Goal: Task Accomplishment & Management: Manage account settings

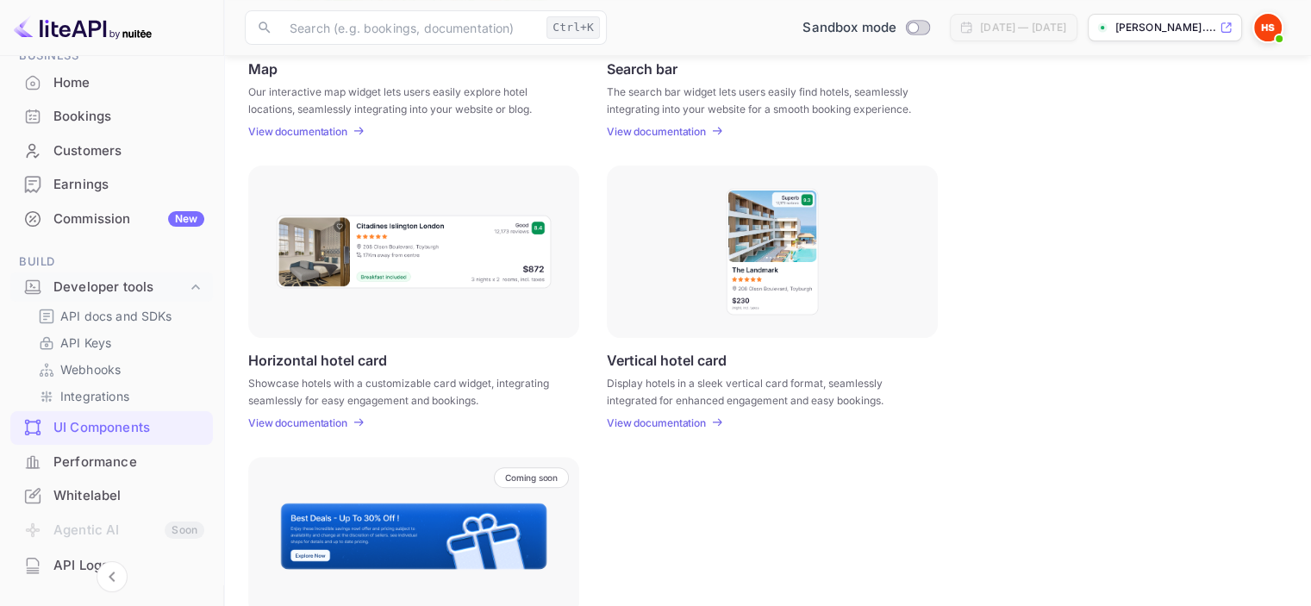
scroll to position [431, 0]
click at [334, 419] on p "View documentation" at bounding box center [297, 421] width 99 height 13
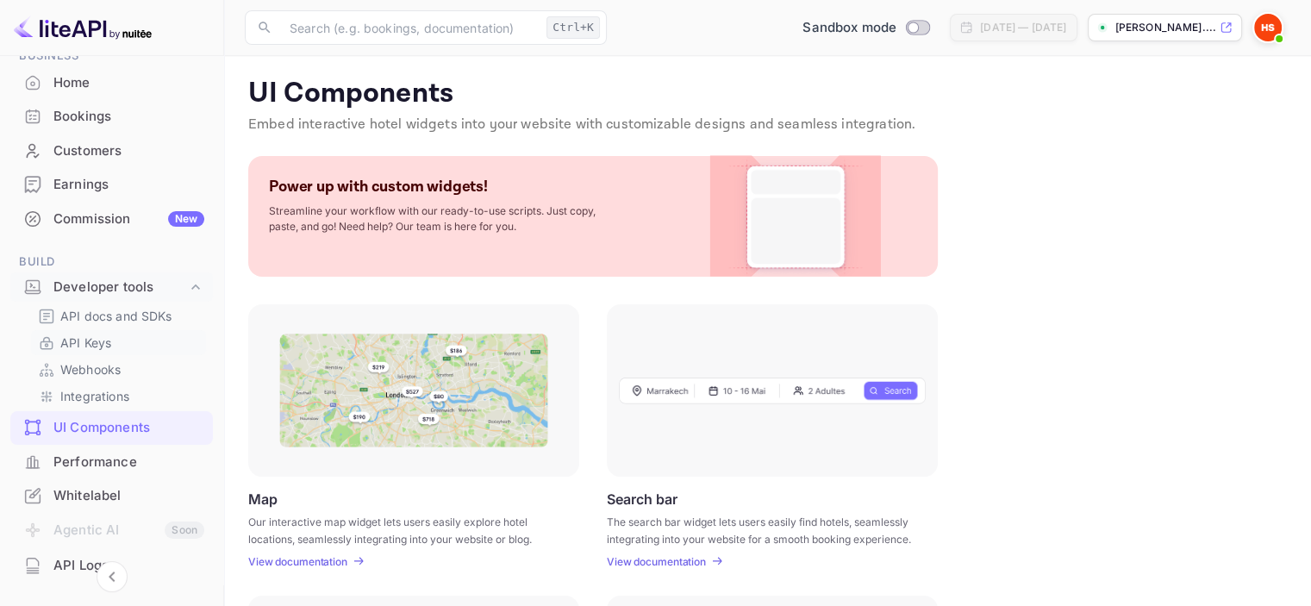
click at [104, 343] on p "API Keys" at bounding box center [85, 342] width 51 height 18
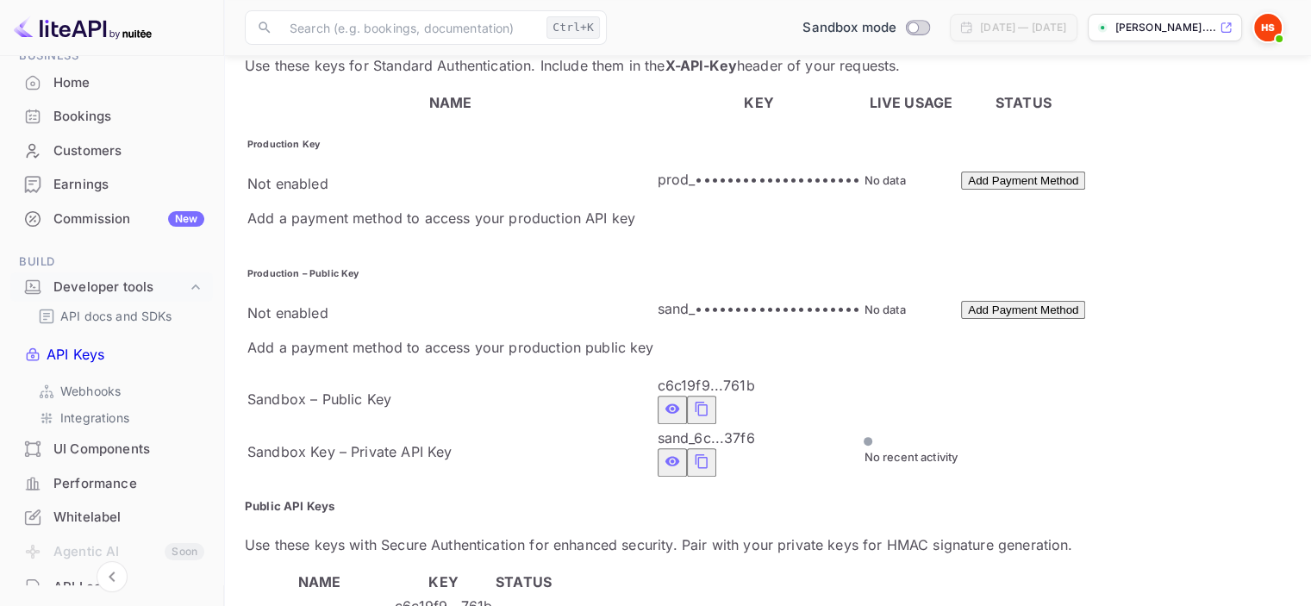
scroll to position [479, 0]
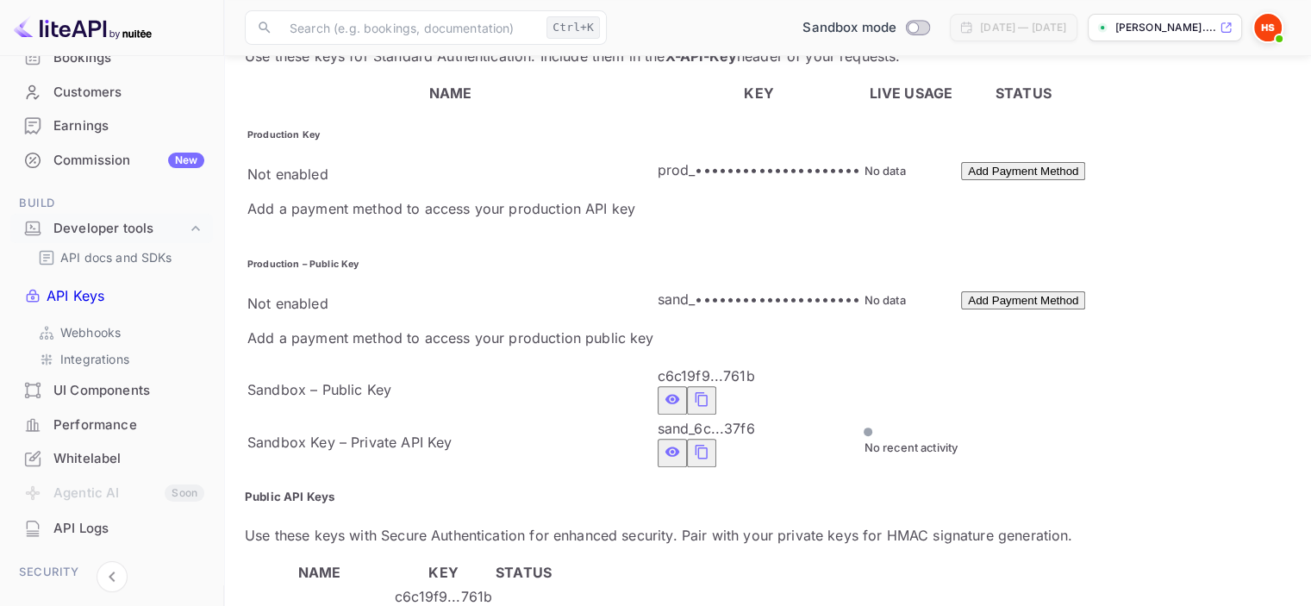
scroll to position [345, 0]
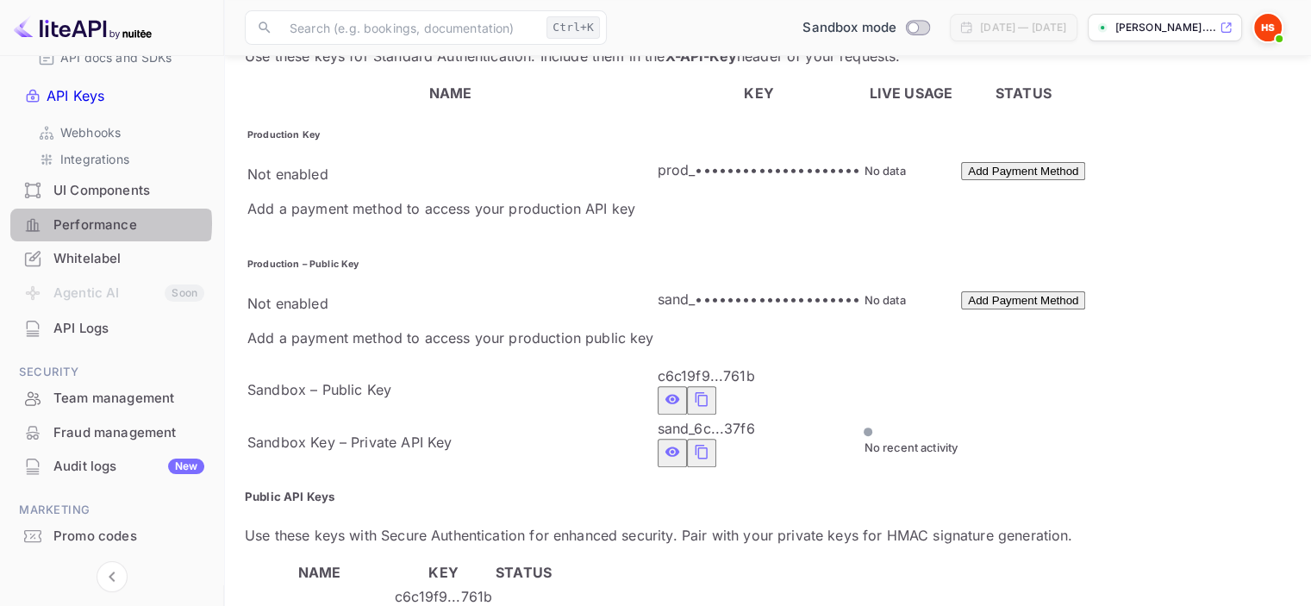
click at [93, 215] on div "Performance" at bounding box center [128, 225] width 151 height 20
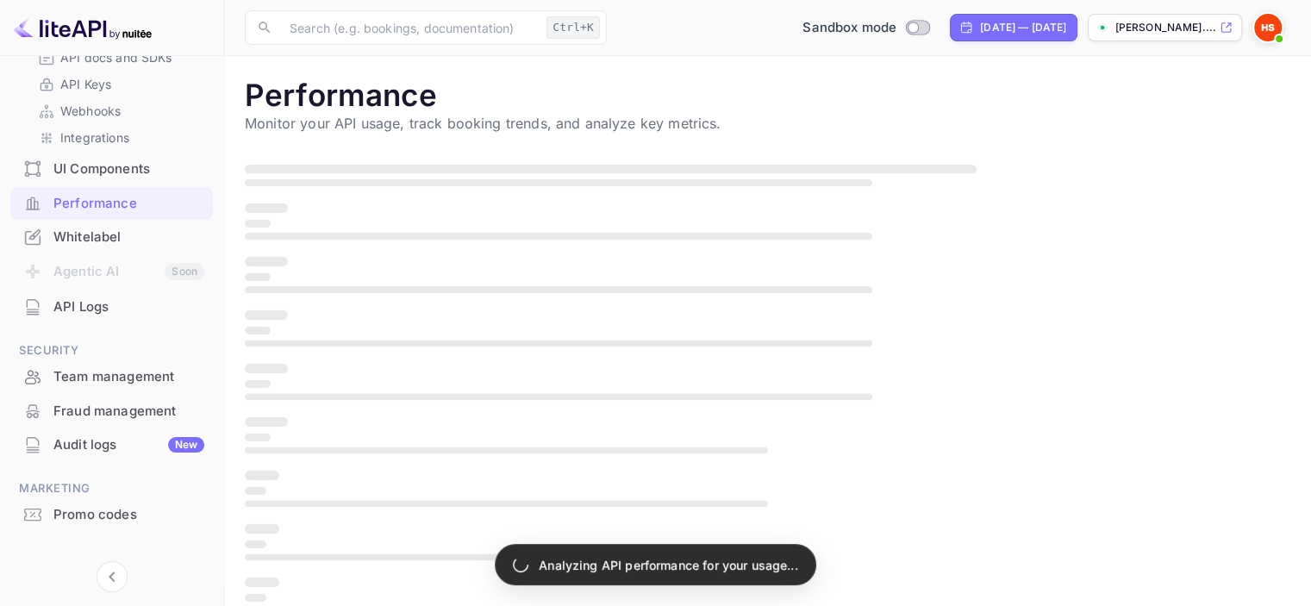
click at [101, 164] on div "UI Components" at bounding box center [128, 169] width 151 height 20
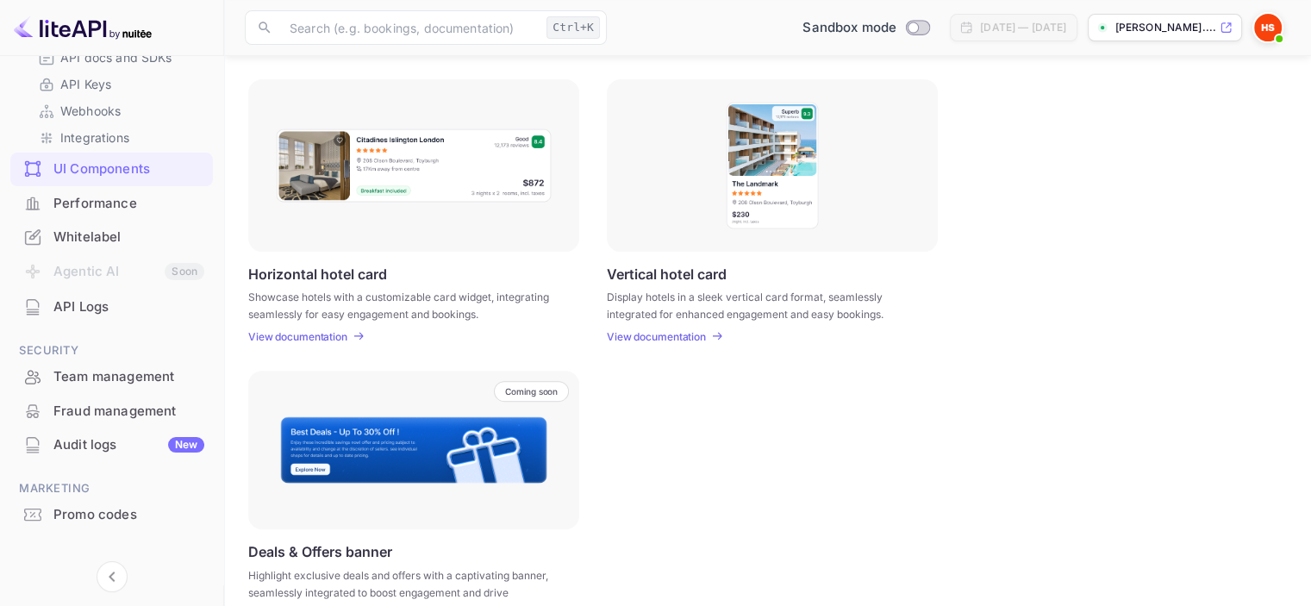
scroll to position [517, 0]
click at [343, 329] on p "View documentation" at bounding box center [297, 335] width 99 height 13
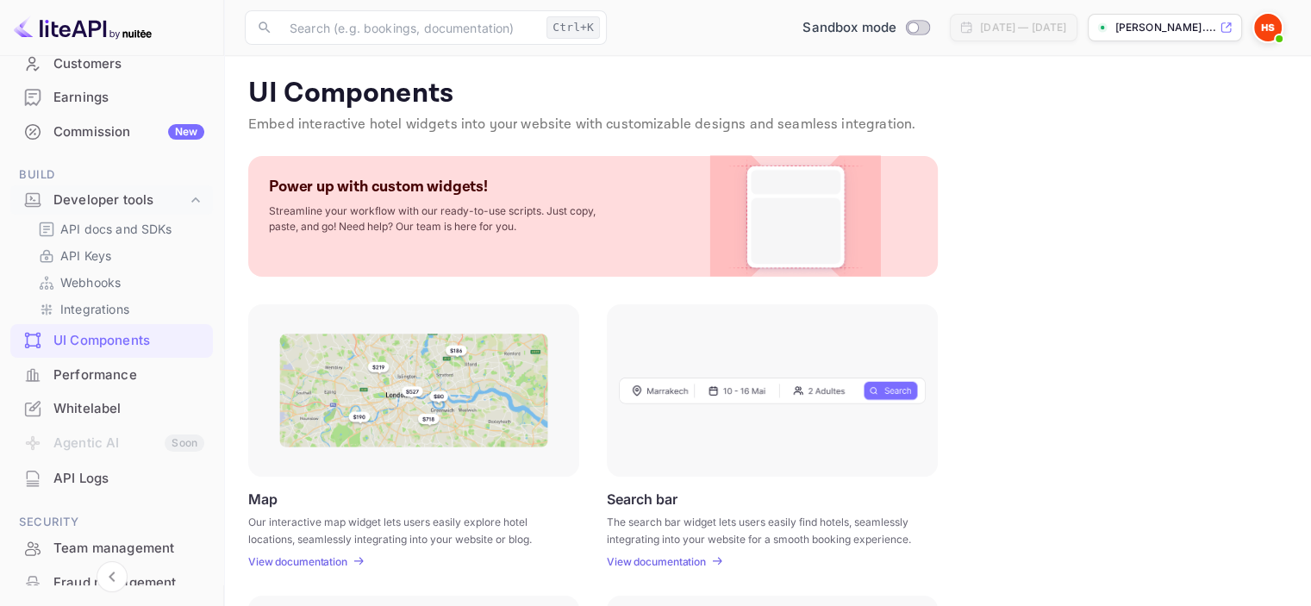
scroll to position [172, 0]
click at [104, 256] on p "API Keys" at bounding box center [85, 256] width 51 height 18
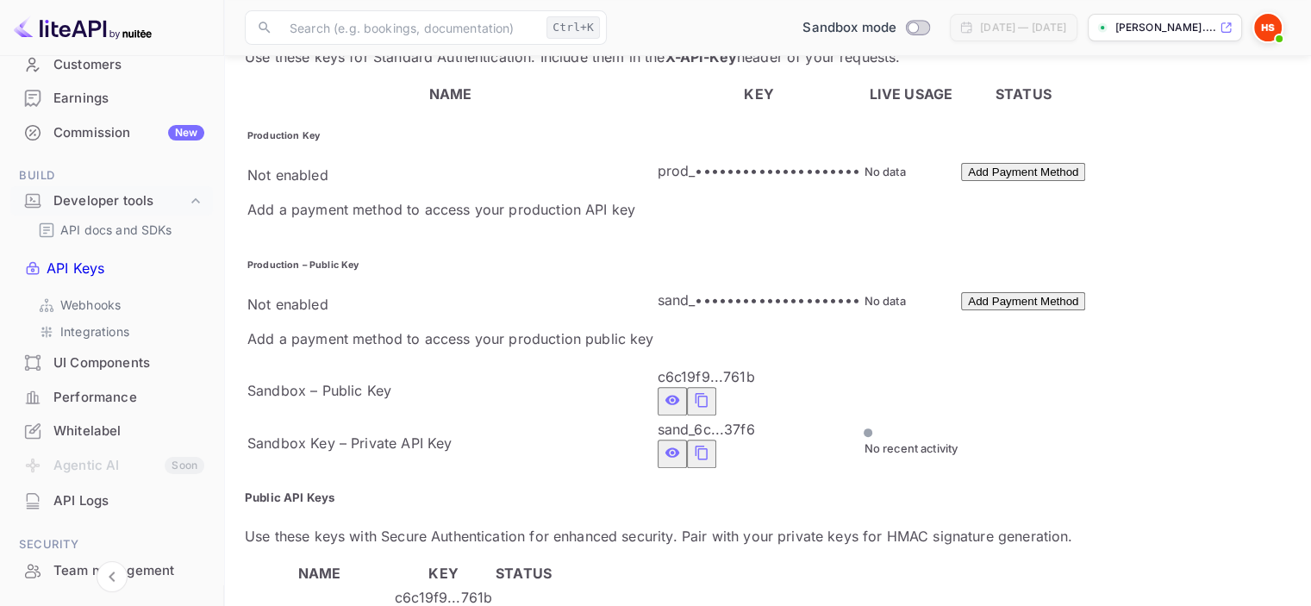
scroll to position [479, 0]
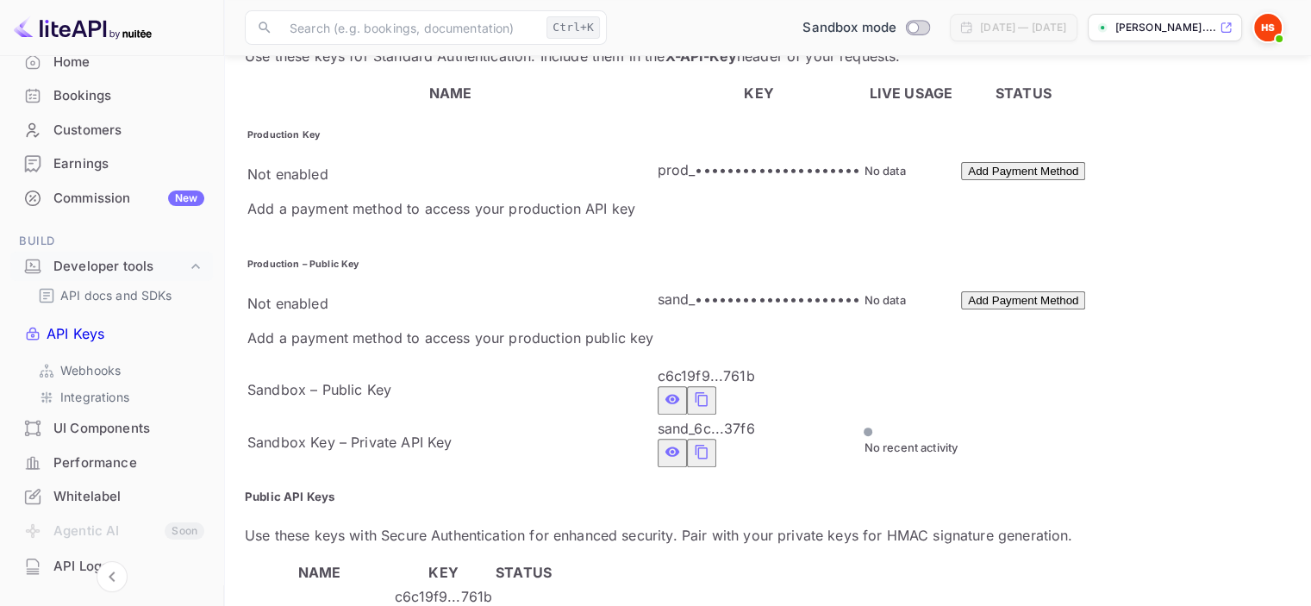
scroll to position [0, 0]
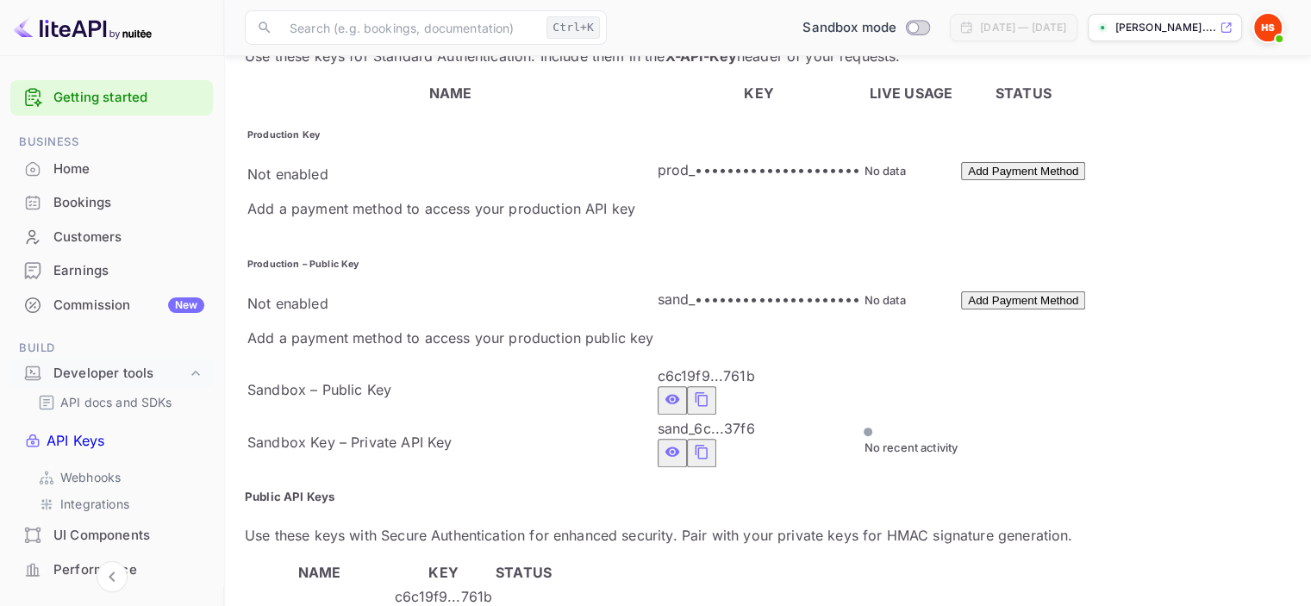
click at [100, 171] on div "Home" at bounding box center [128, 169] width 151 height 20
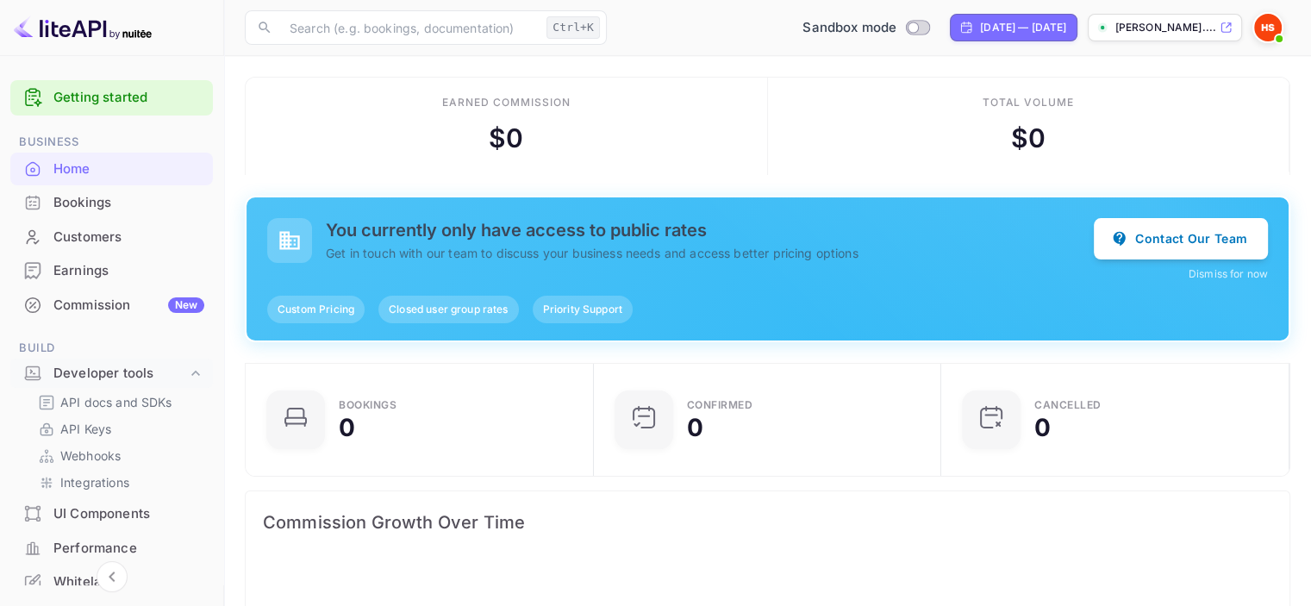
click at [1282, 23] on div at bounding box center [1271, 27] width 38 height 31
click at [1272, 24] on img at bounding box center [1268, 28] width 28 height 28
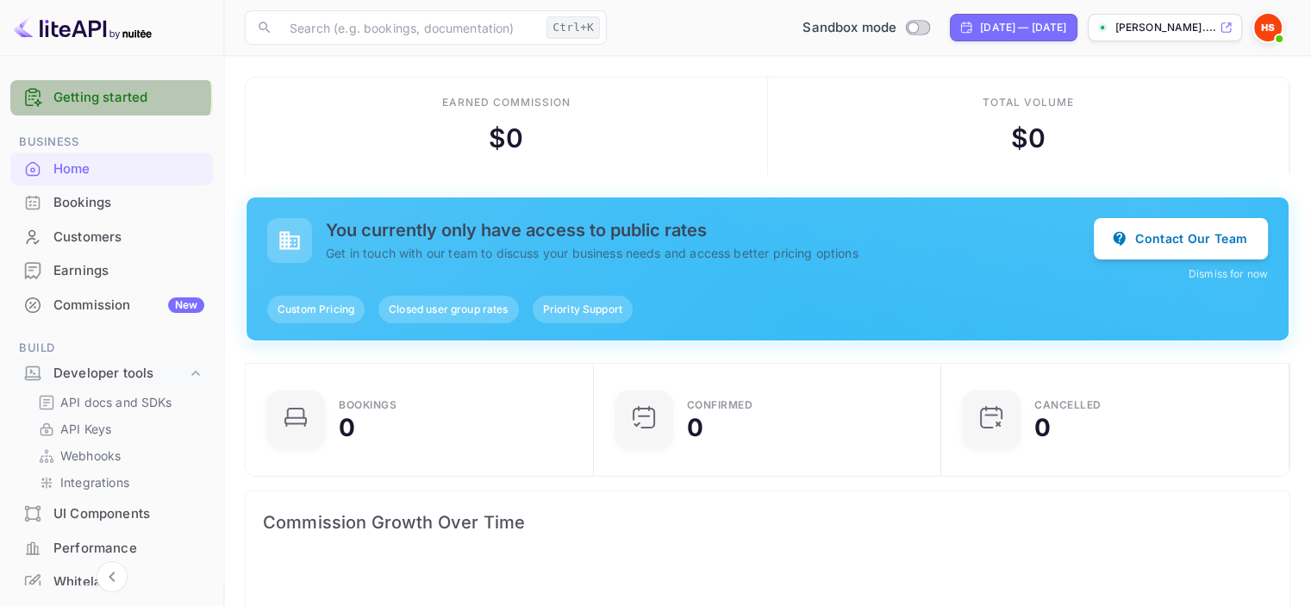
click at [56, 97] on link "Getting started" at bounding box center [128, 98] width 151 height 20
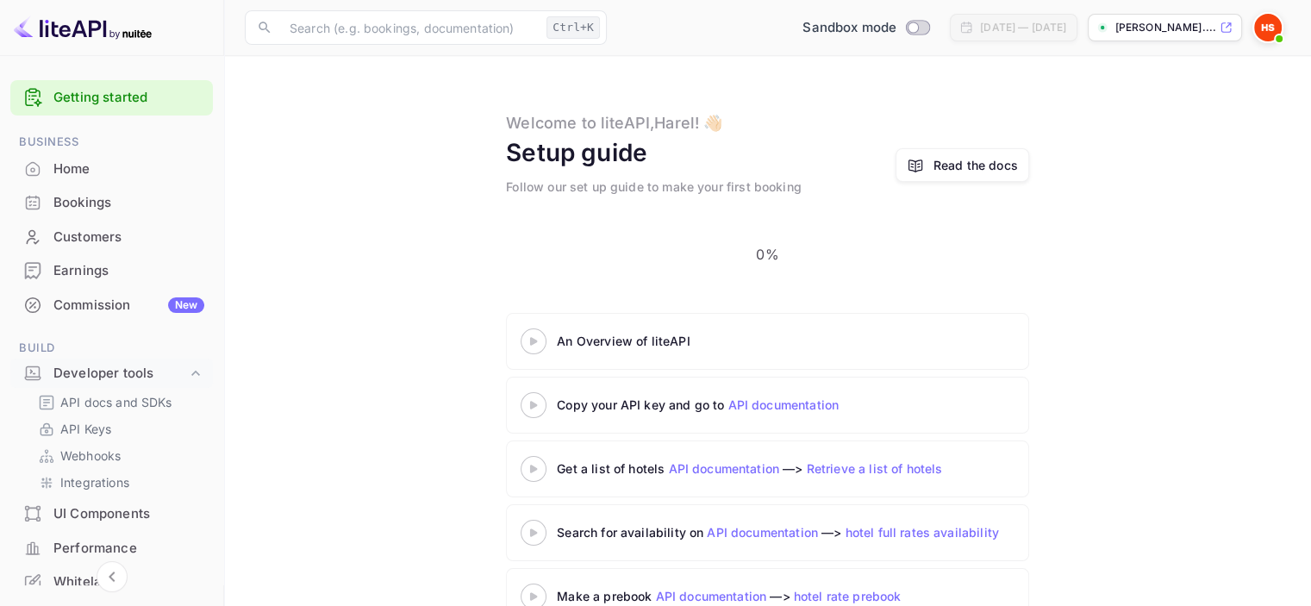
click at [541, 330] on div at bounding box center [533, 341] width 60 height 22
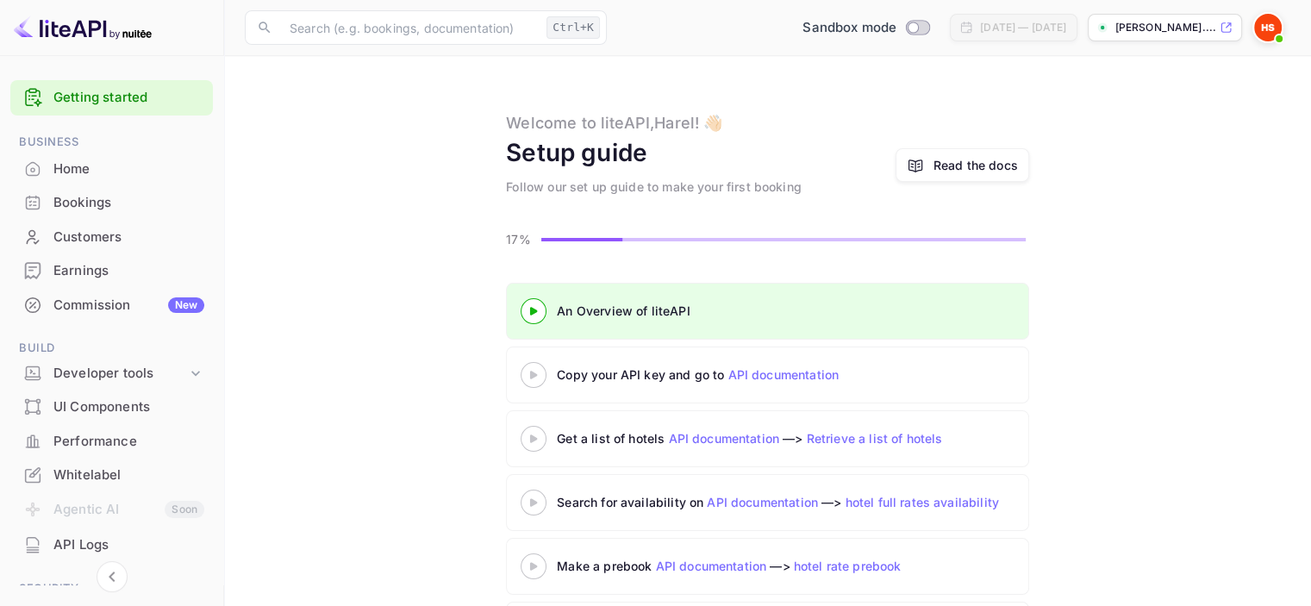
click at [532, 365] on div at bounding box center [533, 375] width 60 height 22
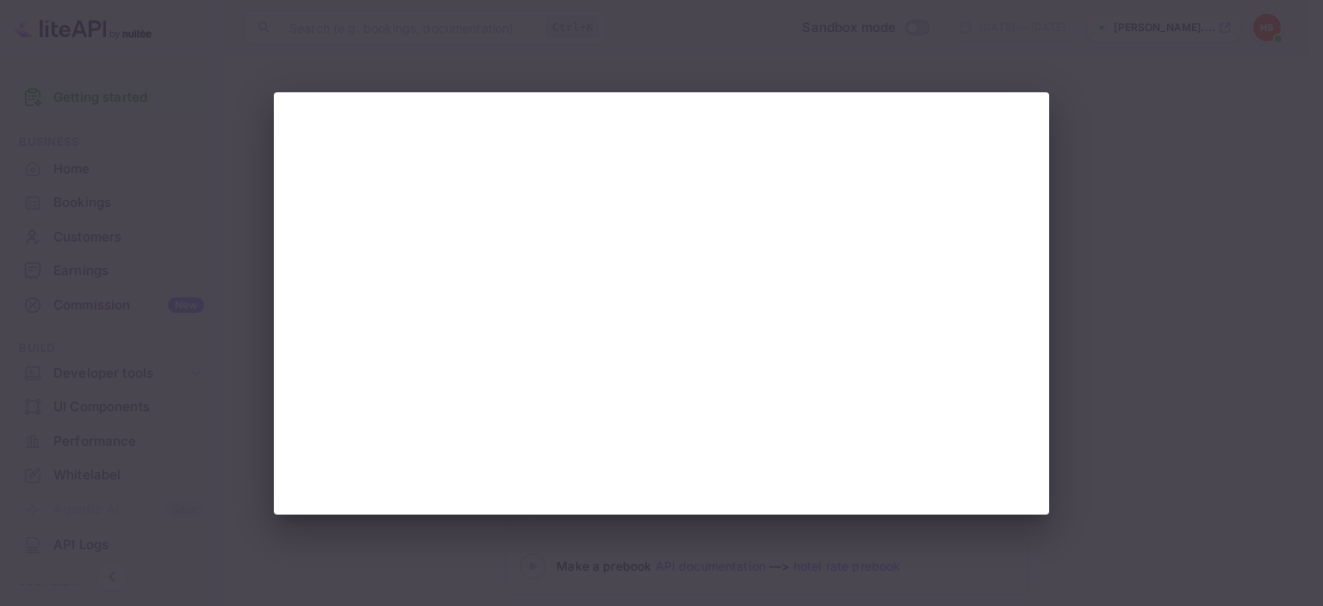
click at [1236, 175] on div at bounding box center [661, 303] width 1323 height 606
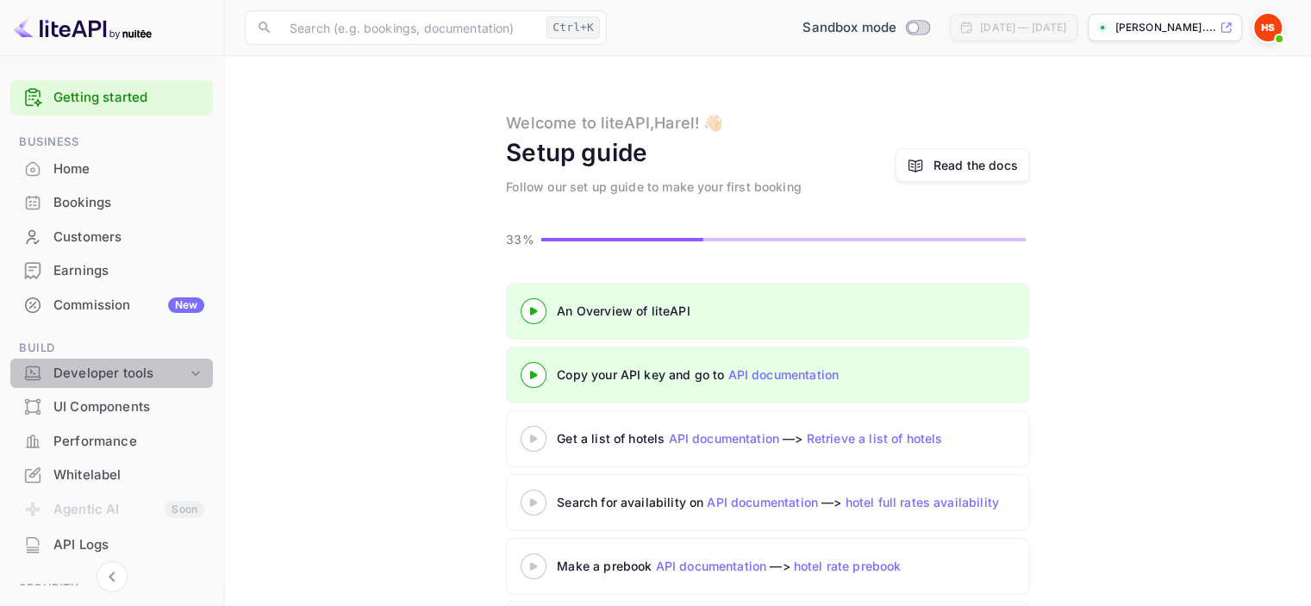
click at [180, 368] on div "Developer tools" at bounding box center [120, 374] width 134 height 20
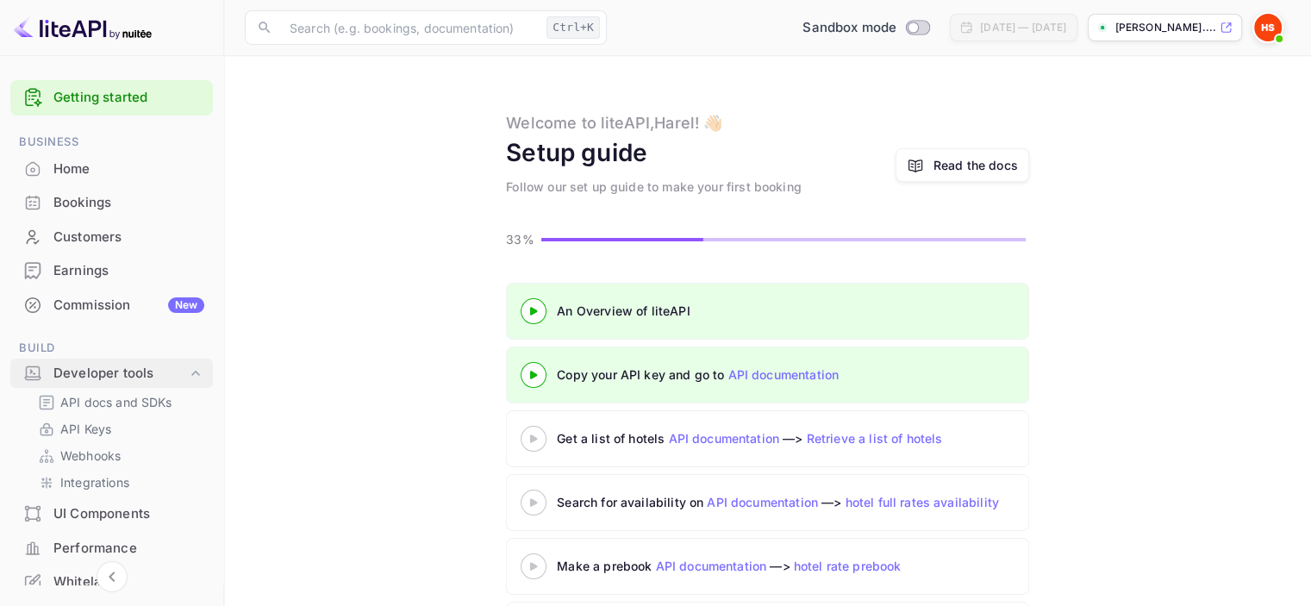
click at [142, 369] on div "Developer tools" at bounding box center [120, 374] width 134 height 20
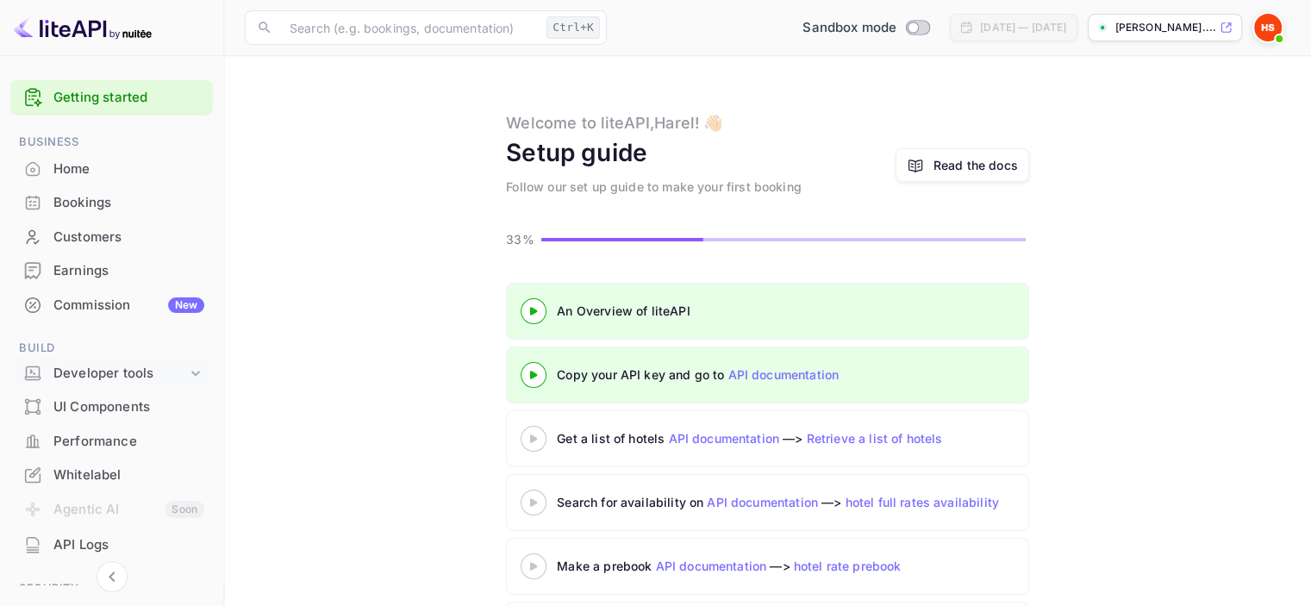
click at [119, 372] on div "Developer tools" at bounding box center [120, 374] width 134 height 20
click at [105, 483] on p "Integrations" at bounding box center [94, 482] width 69 height 18
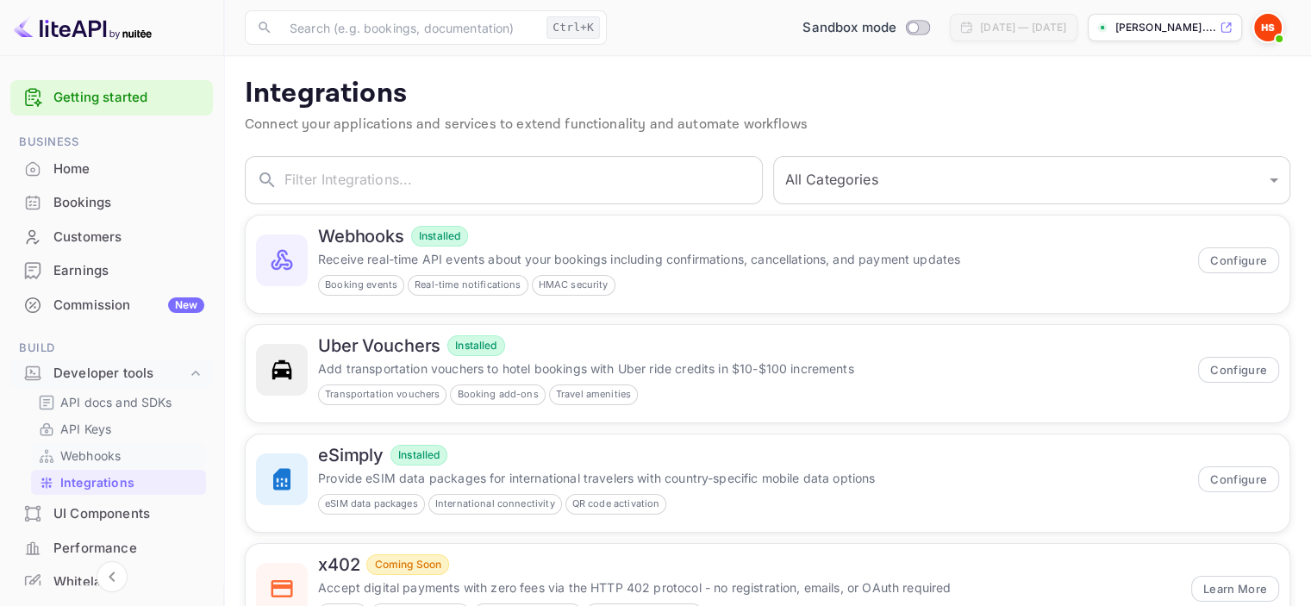
click at [105, 454] on p "Webhooks" at bounding box center [90, 455] width 60 height 18
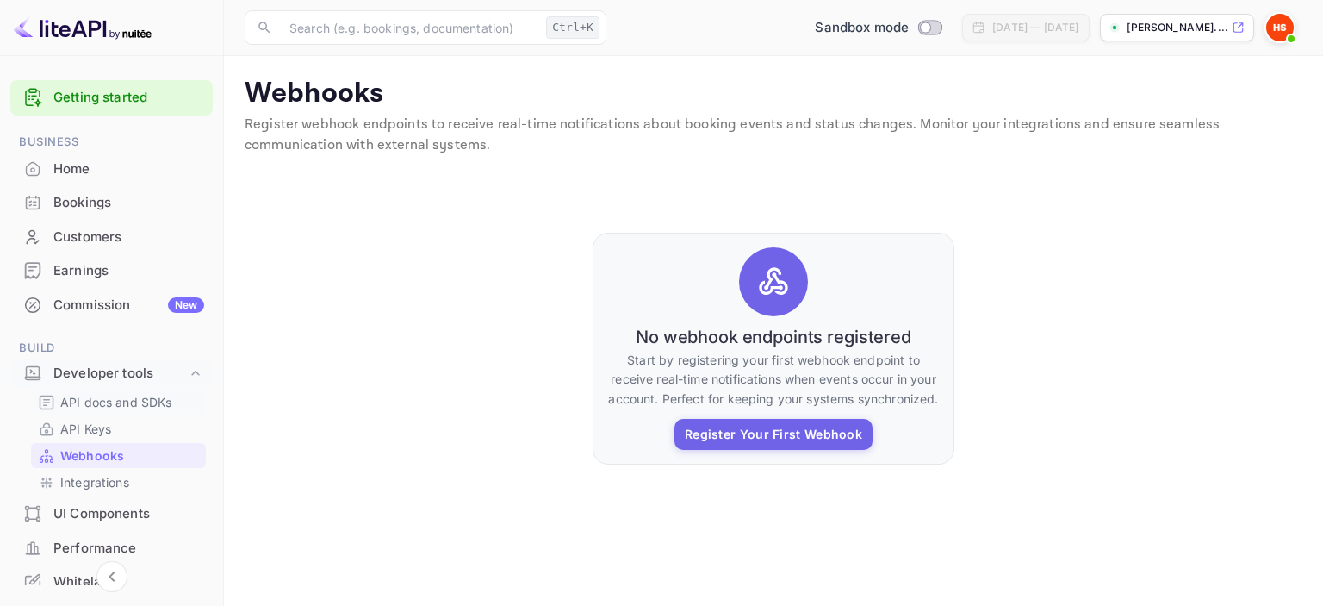
click at [117, 402] on p "API docs and SDKs" at bounding box center [116, 402] width 112 height 18
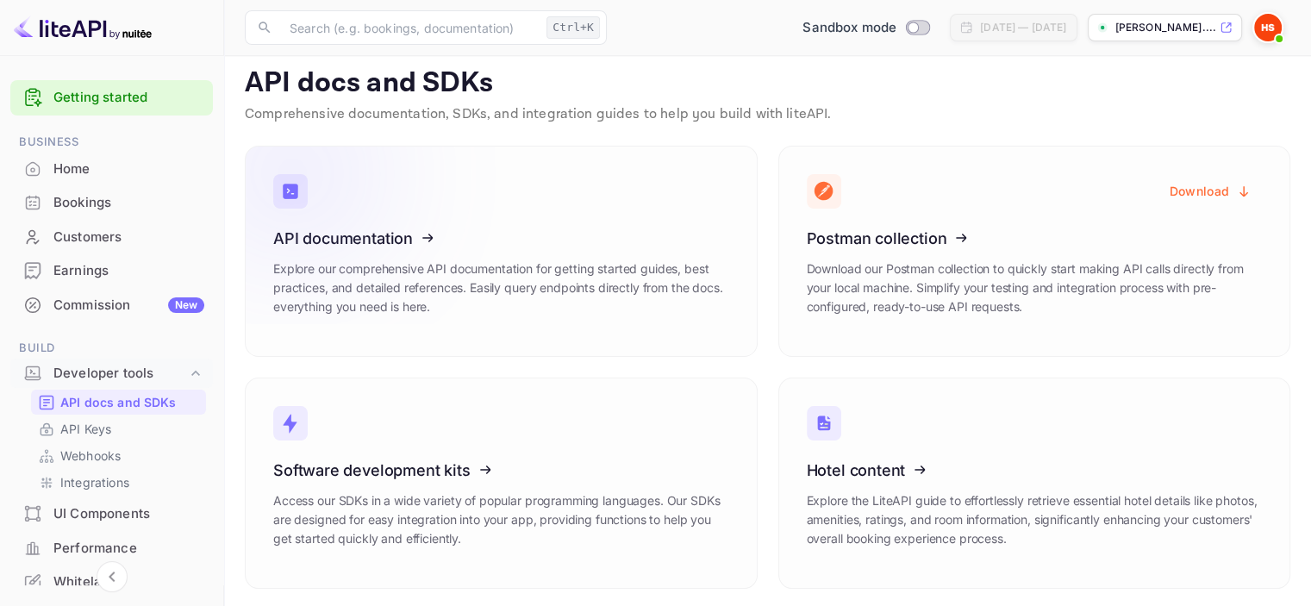
scroll to position [14, 0]
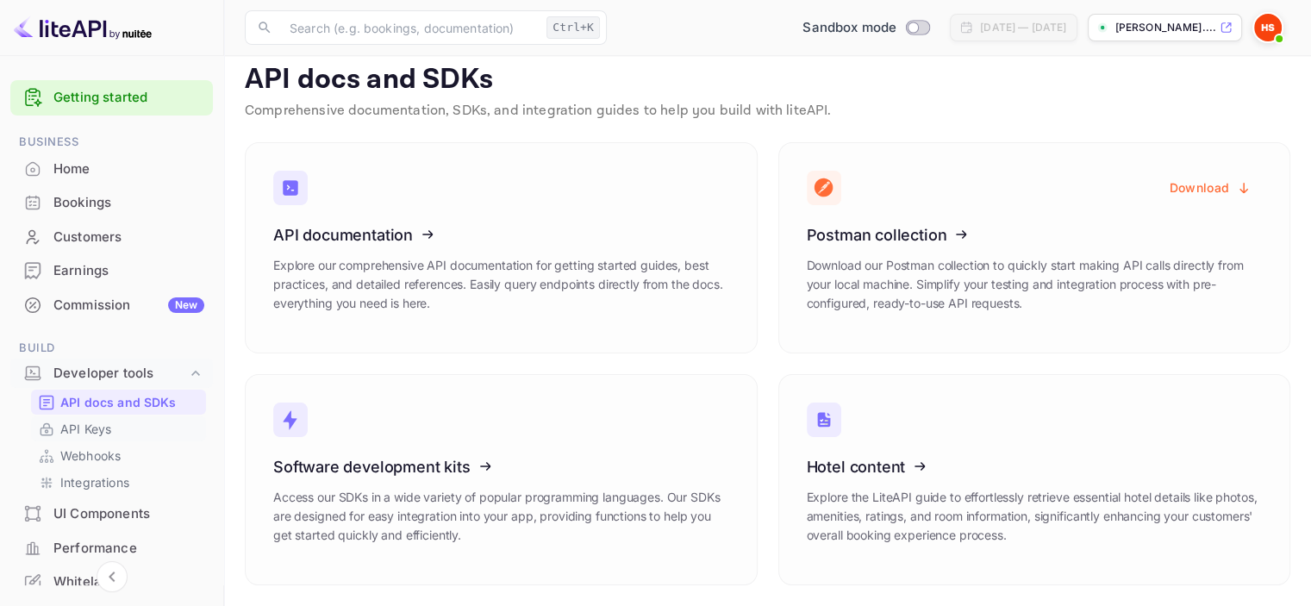
click at [116, 423] on link "API Keys" at bounding box center [118, 429] width 161 height 18
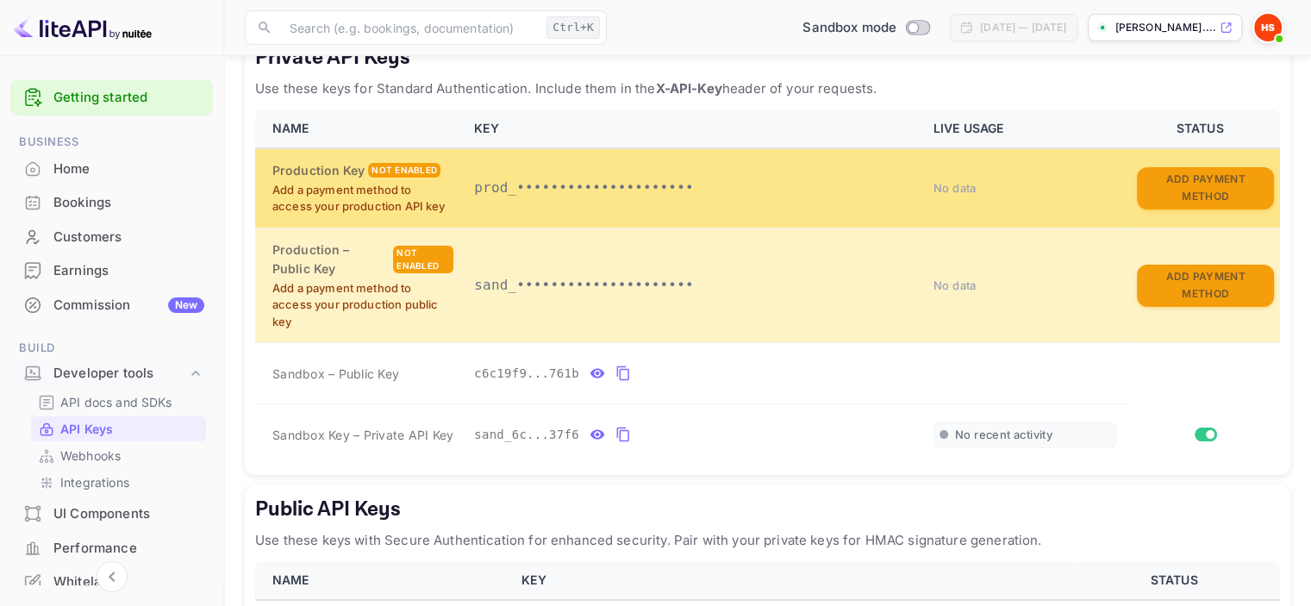
scroll to position [345, 0]
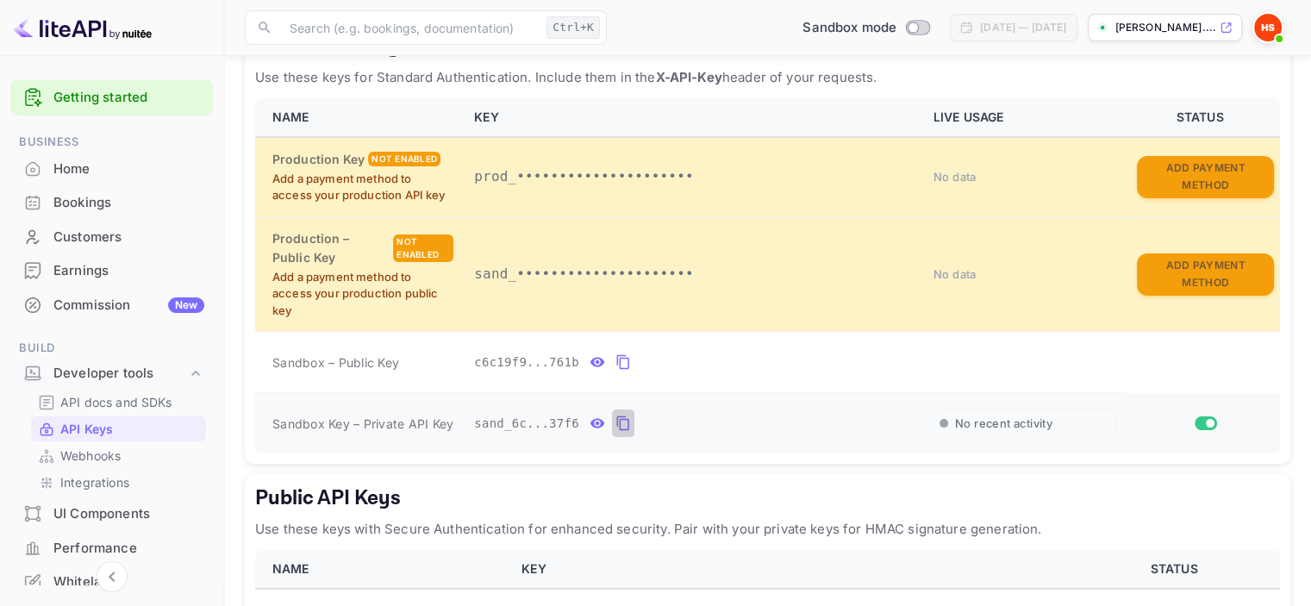
click at [615, 422] on icon "private api keys table" at bounding box center [623, 423] width 16 height 21
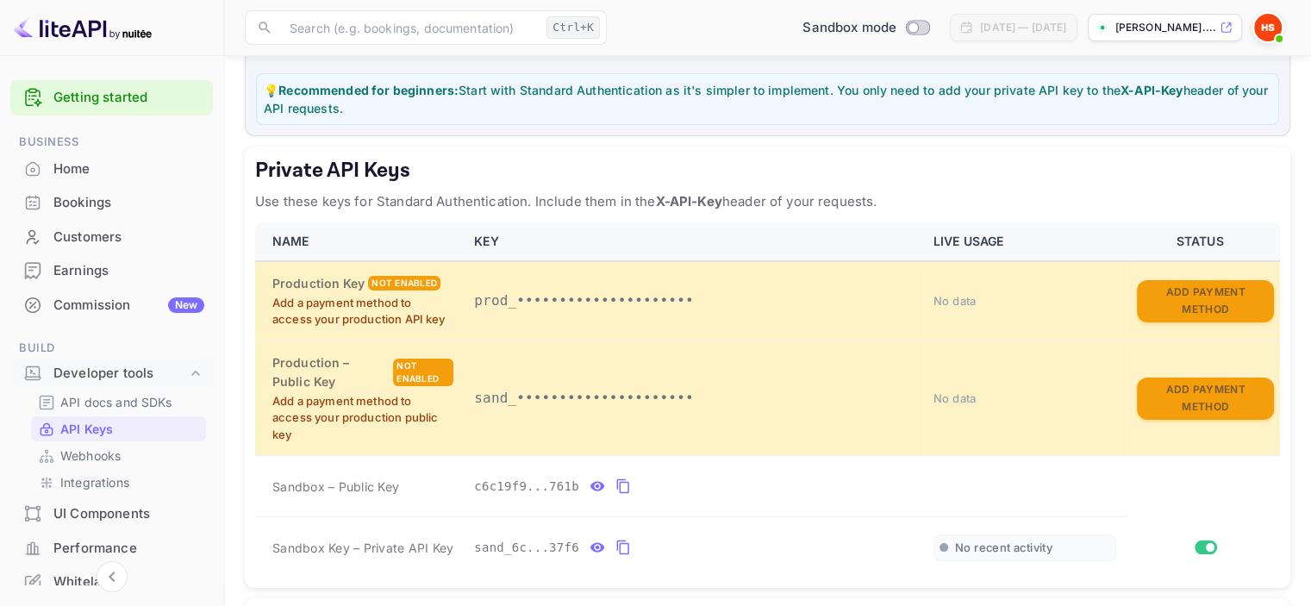
scroll to position [0, 0]
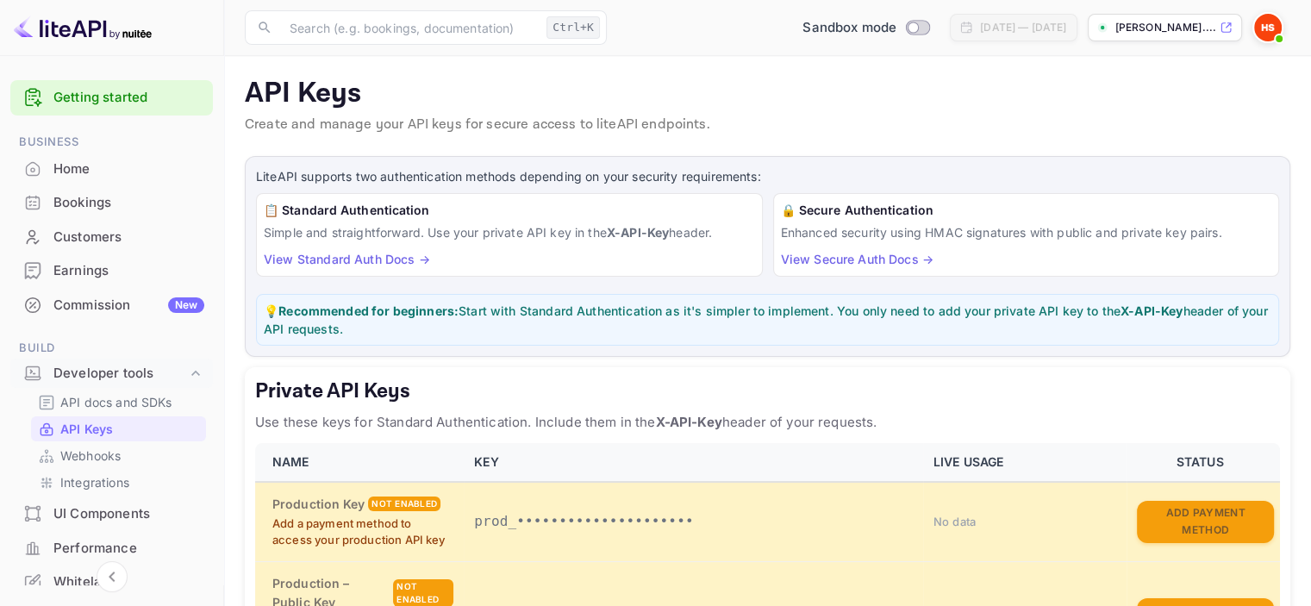
click at [109, 511] on div "UI Components" at bounding box center [128, 514] width 151 height 20
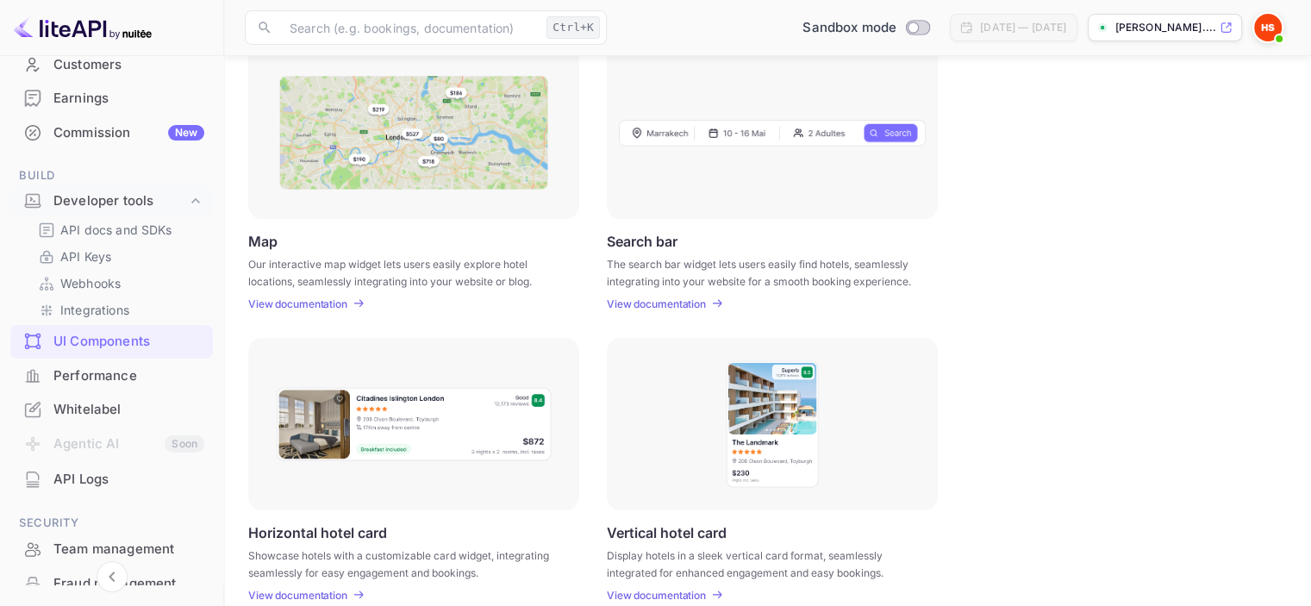
scroll to position [258, 0]
click at [315, 595] on p "View documentation" at bounding box center [297, 594] width 99 height 13
click at [336, 595] on p "View documentation" at bounding box center [297, 594] width 99 height 13
